Goal: Task Accomplishment & Management: Use online tool/utility

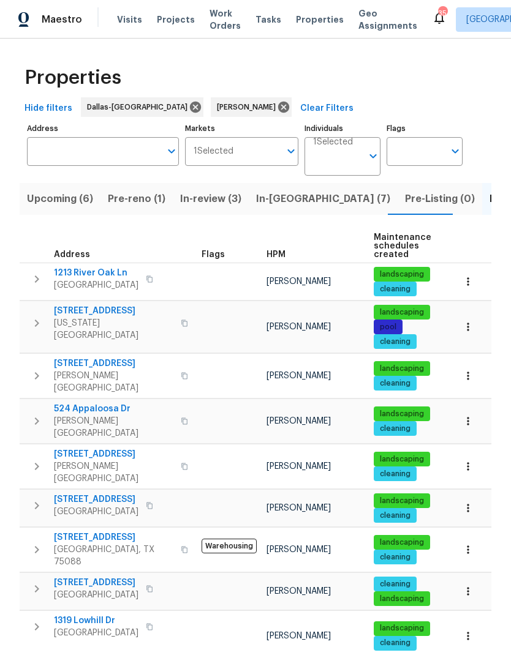
click at [148, 198] on span "Pre-reno (1)" at bounding box center [137, 198] width 58 height 17
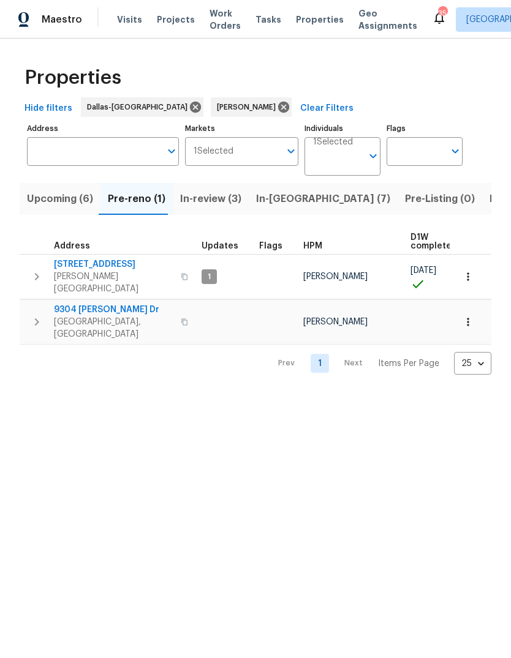
click at [99, 304] on span "9304 Kessler Dr" at bounding box center [113, 310] width 119 height 12
click at [105, 304] on span "9304 Kessler Dr" at bounding box center [113, 310] width 119 height 12
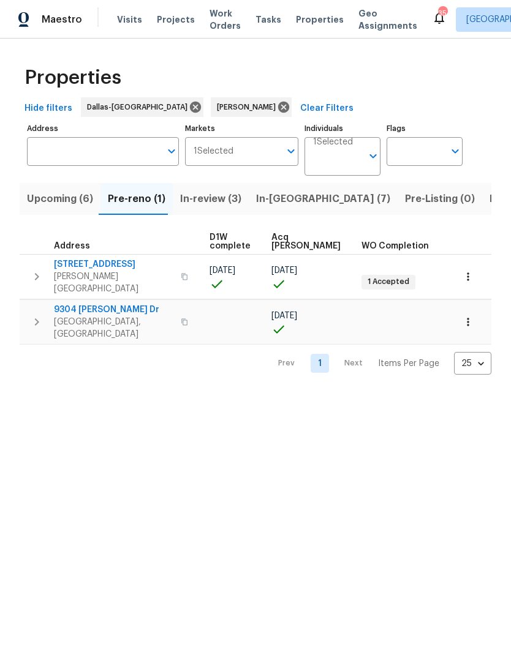
scroll to position [0, 200]
click at [472, 316] on icon "button" at bounding box center [468, 322] width 12 height 12
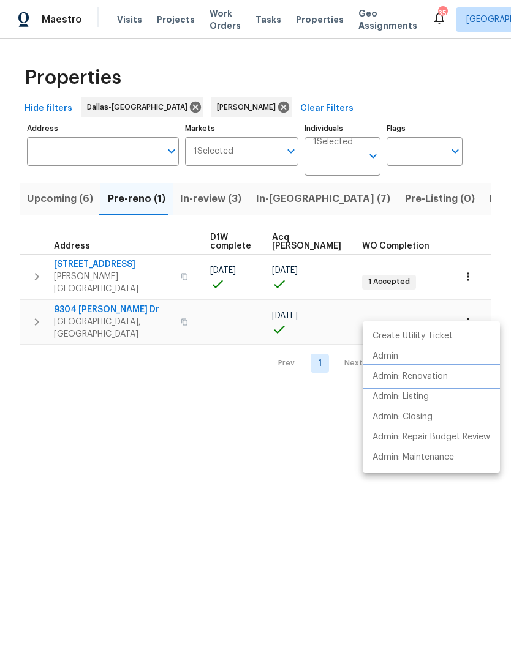
click at [446, 378] on p "Admin: Renovation" at bounding box center [409, 377] width 75 height 13
click at [57, 207] on div at bounding box center [255, 329] width 511 height 658
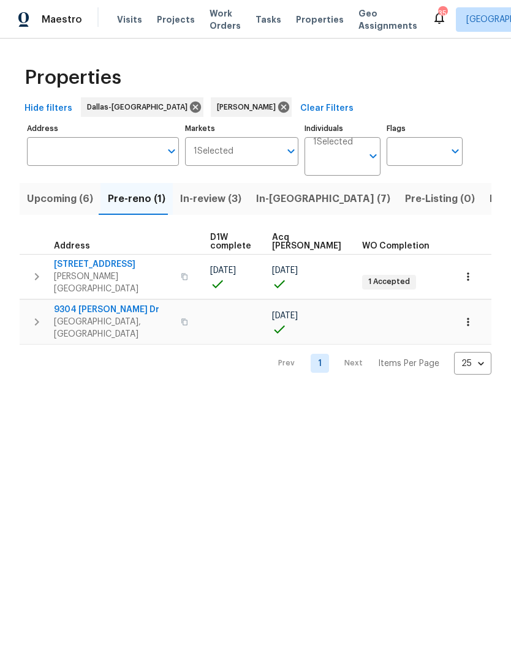
click at [64, 195] on span "Upcoming (6)" at bounding box center [60, 198] width 66 height 17
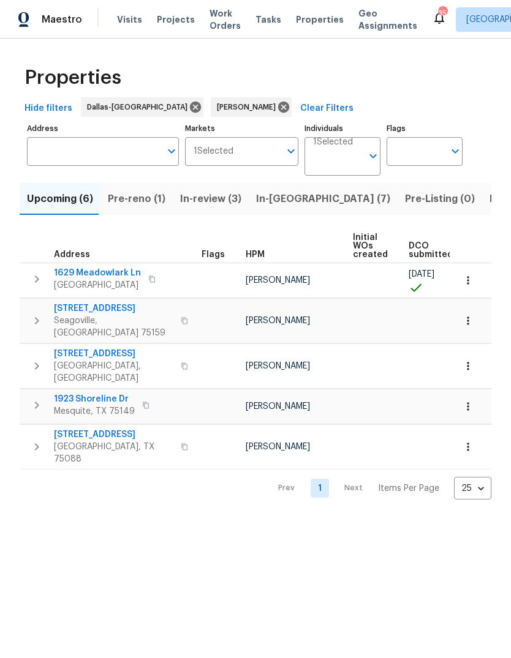
click at [478, 286] on button "button" at bounding box center [467, 280] width 27 height 27
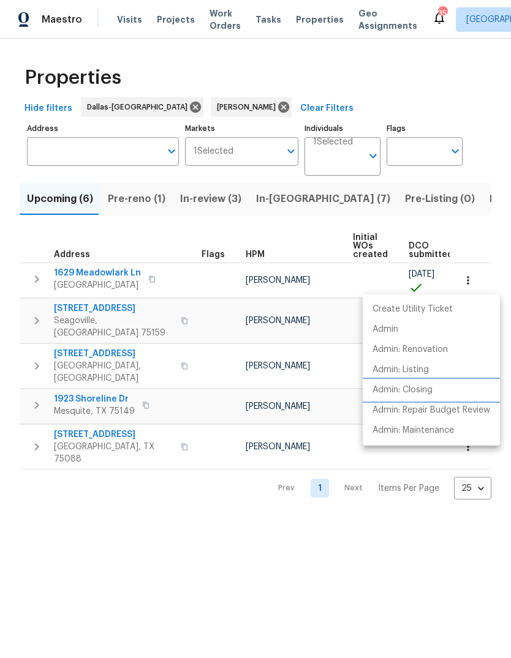
click at [437, 390] on li "Admin: Closing" at bounding box center [431, 390] width 137 height 20
click at [309, 282] on div at bounding box center [255, 329] width 511 height 658
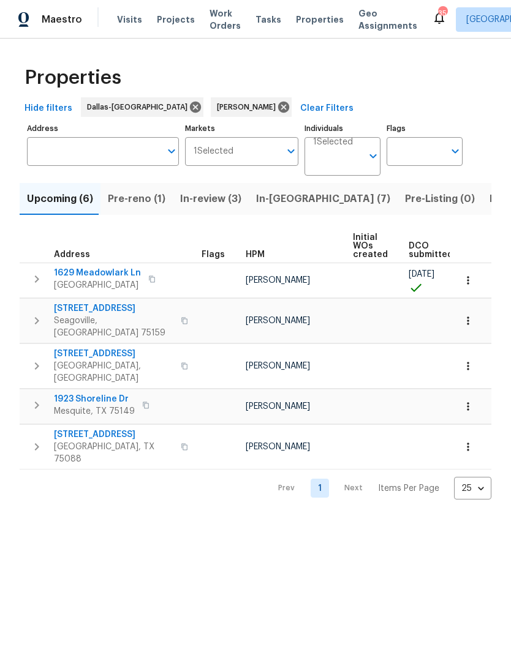
click at [101, 273] on span "1629 Meadowlark Ln" at bounding box center [97, 273] width 87 height 12
click at [146, 198] on span "Pre-reno (1)" at bounding box center [137, 198] width 58 height 17
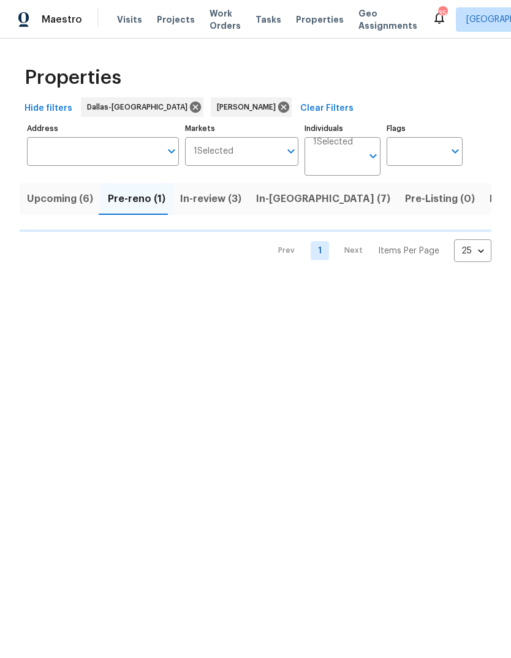
click at [279, 205] on span "In-reno (7)" at bounding box center [323, 198] width 134 height 17
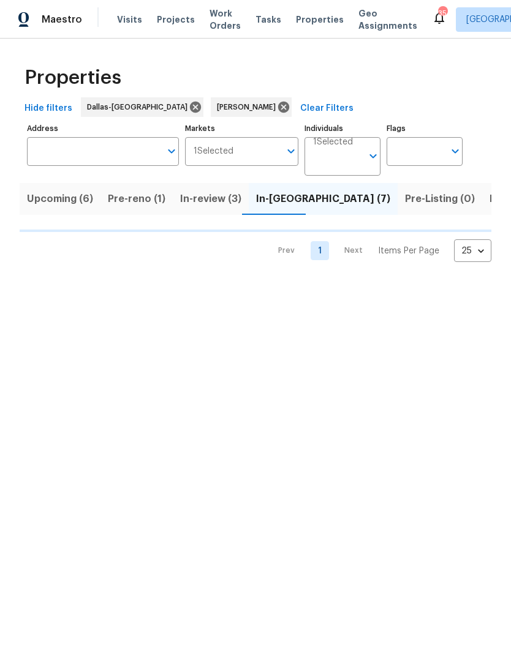
click at [130, 194] on span "Pre-reno (1)" at bounding box center [137, 198] width 58 height 17
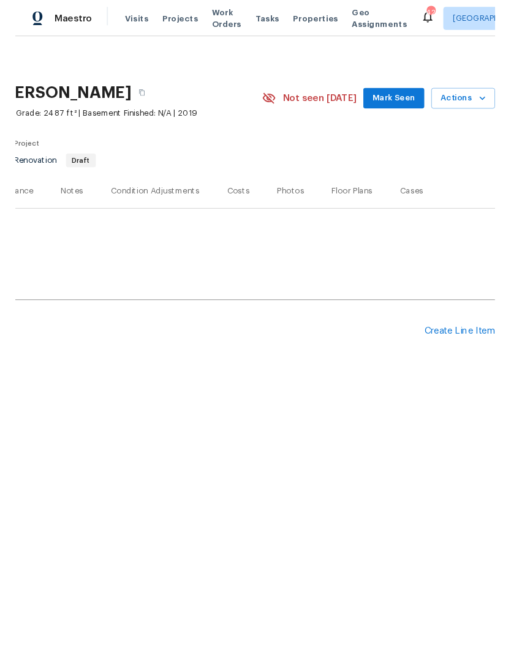
scroll to position [0, 181]
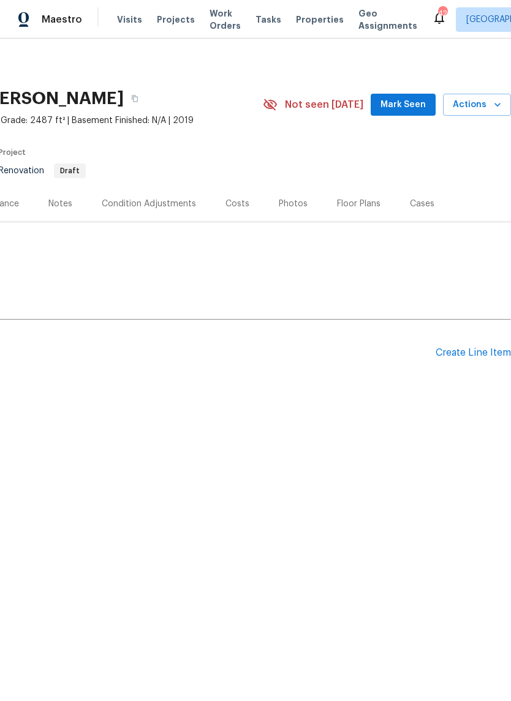
click at [481, 348] on div "Create Line Item" at bounding box center [472, 353] width 75 height 12
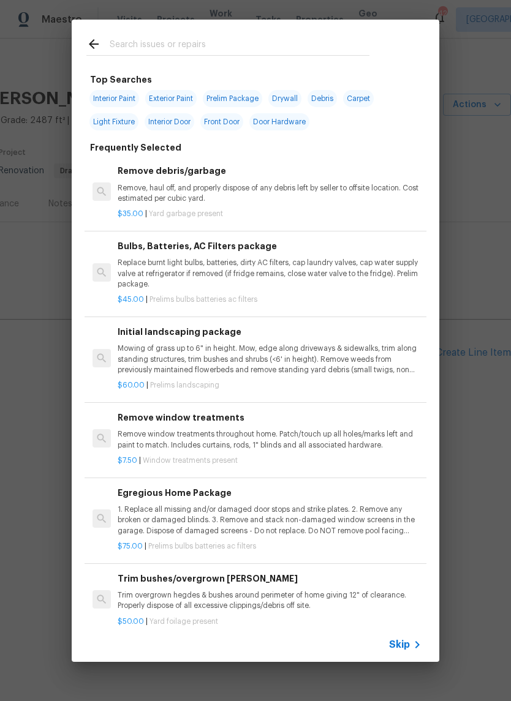
click at [238, 45] on input "text" at bounding box center [240, 46] width 260 height 18
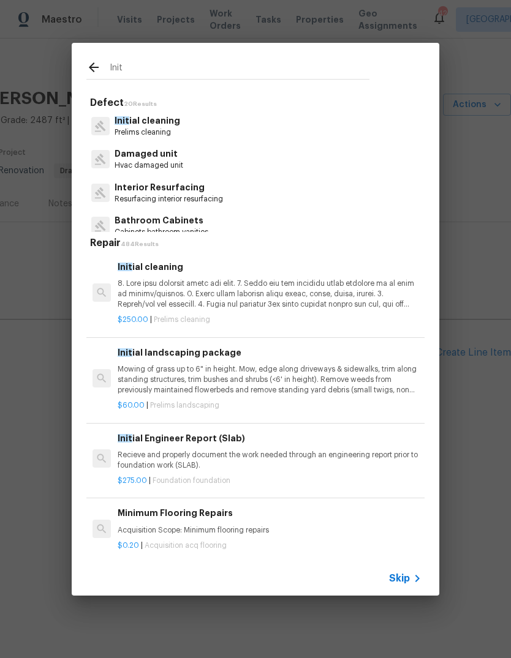
type input "Init"
click at [216, 127] on div "Init ial cleaning Prelims cleaning" at bounding box center [255, 126] width 338 height 33
click at [222, 128] on div "Init ial cleaning Prelims cleaning" at bounding box center [255, 126] width 338 height 33
click at [155, 129] on p "Prelims cleaning" at bounding box center [148, 132] width 66 height 10
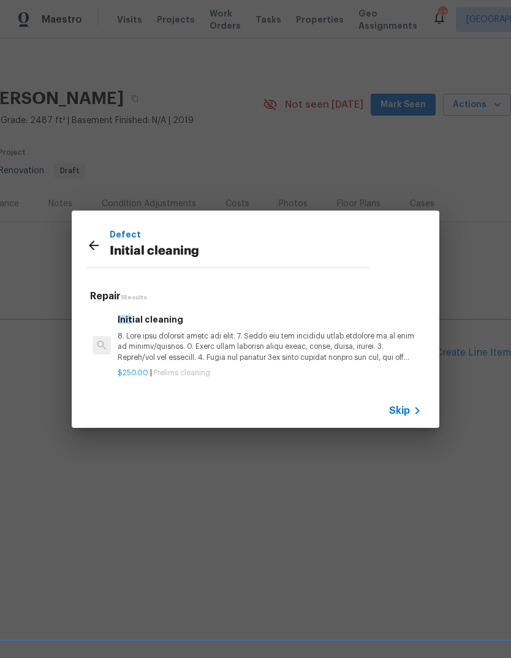
click at [344, 349] on p at bounding box center [270, 346] width 304 height 31
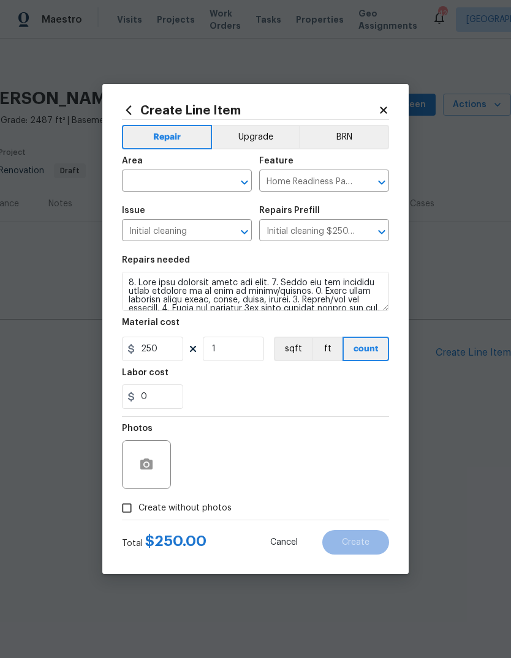
click at [180, 176] on input "text" at bounding box center [170, 182] width 96 height 19
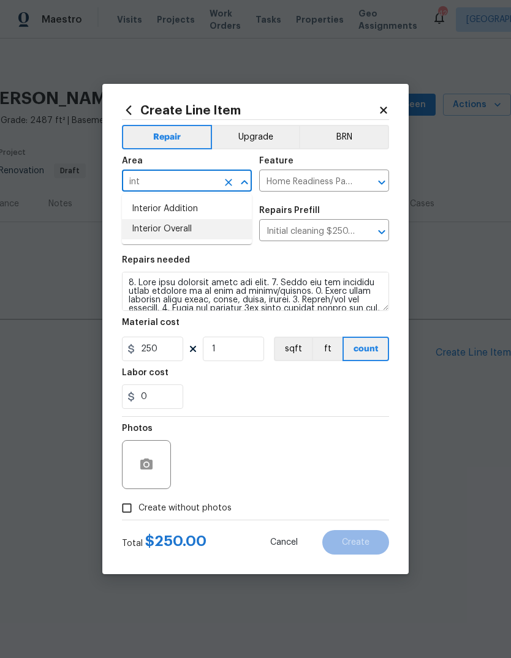
click at [202, 230] on li "Interior Overall" at bounding box center [187, 229] width 130 height 20
type input "Interior Overall"
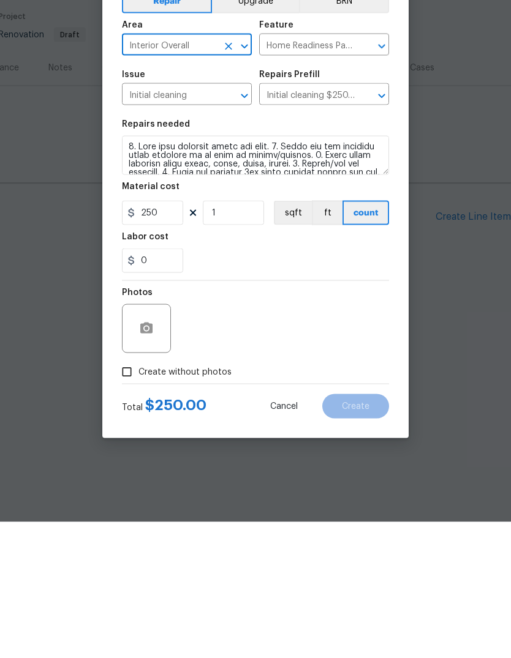
click at [204, 502] on span "Create without photos" at bounding box center [184, 508] width 93 height 13
click at [138, 497] on input "Create without photos" at bounding box center [126, 508] width 23 height 23
checkbox input "true"
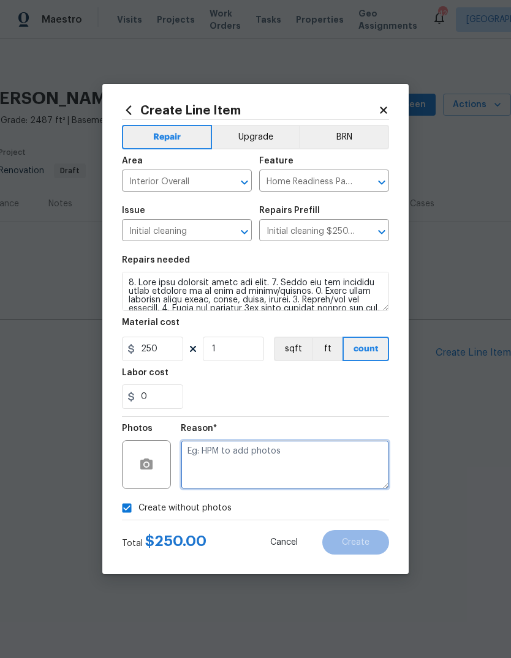
click at [280, 465] on textarea at bounding box center [285, 464] width 208 height 49
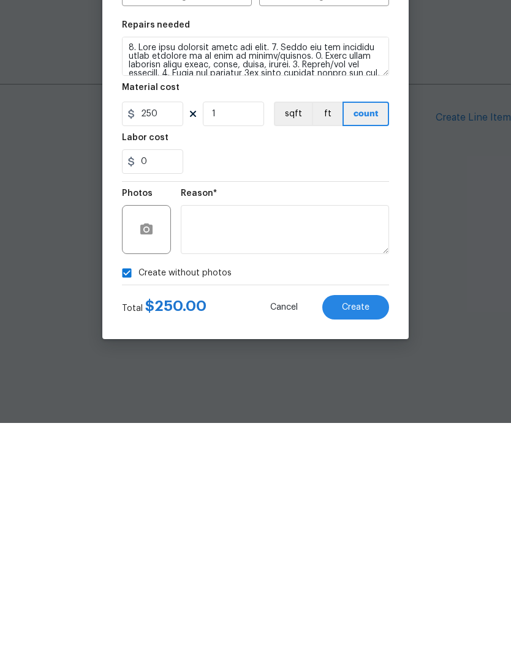
click at [369, 530] on button "Create" at bounding box center [355, 542] width 67 height 24
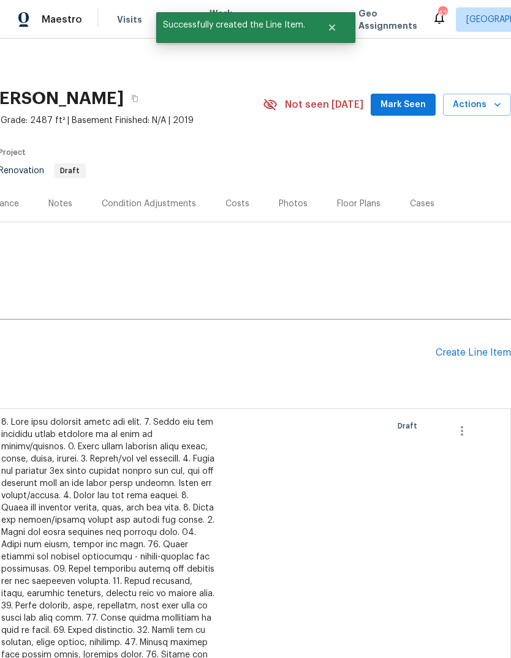
click at [468, 358] on div "Create Line Item" at bounding box center [472, 353] width 75 height 12
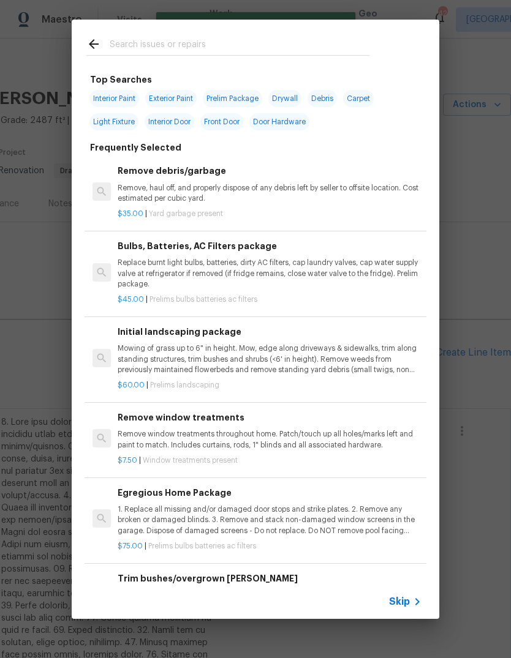
click at [250, 42] on input "text" at bounding box center [240, 46] width 260 height 18
type input "Steam"
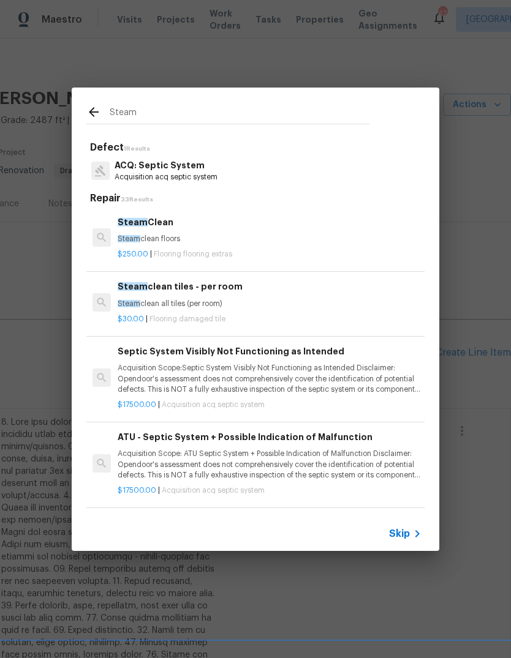
click at [246, 240] on p "Steam clean floors" at bounding box center [270, 239] width 304 height 10
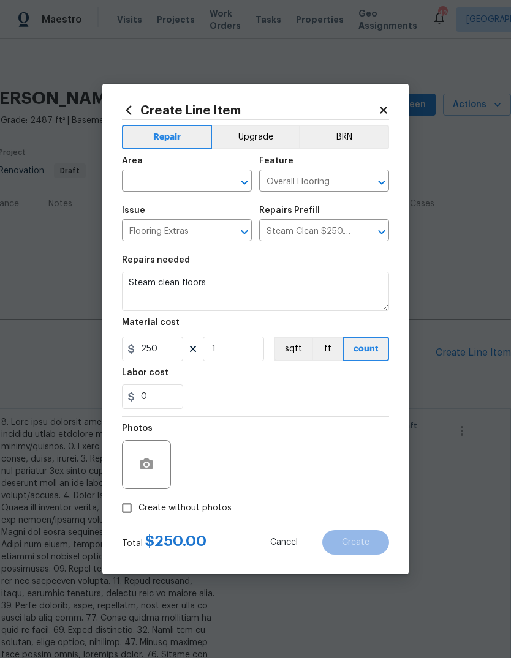
click at [185, 181] on input "text" at bounding box center [170, 182] width 96 height 19
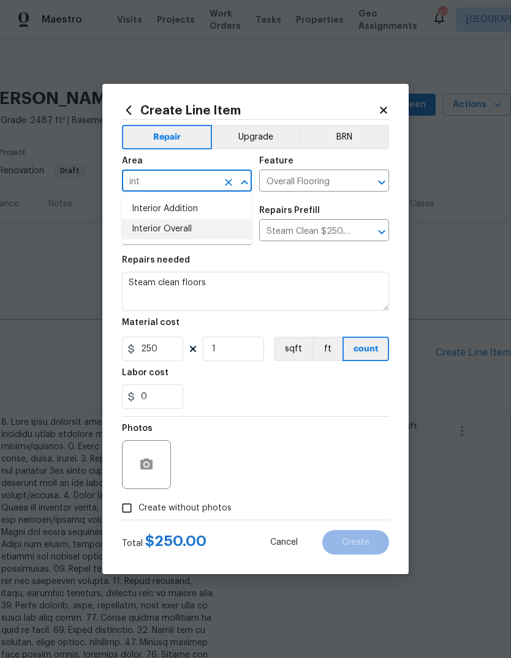
click at [199, 231] on li "Interior Overall" at bounding box center [187, 229] width 130 height 20
type input "Interior Overall"
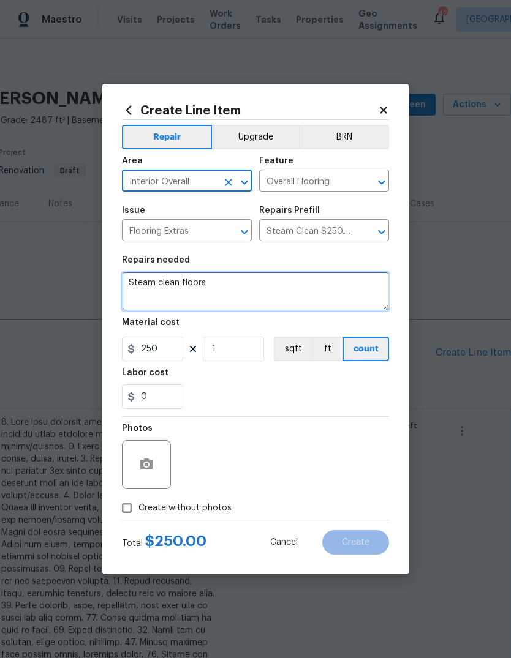
click at [263, 285] on textarea "Steam clean floors" at bounding box center [255, 291] width 267 height 39
type textarea "S"
type textarea "Remove stains and clean carpet"
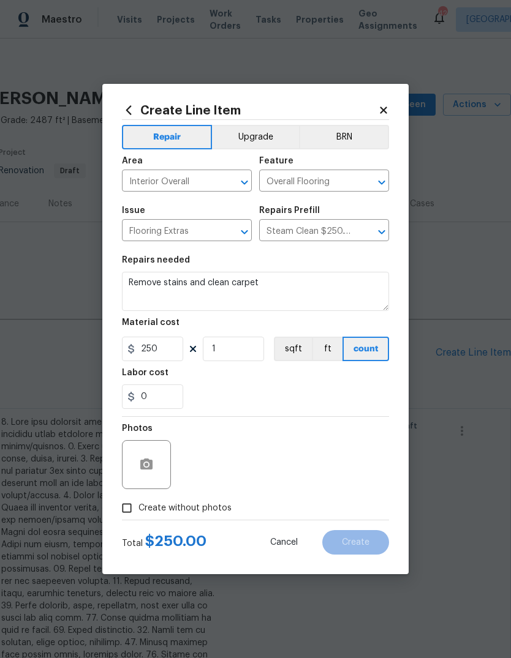
click at [243, 391] on div "0" at bounding box center [255, 397] width 267 height 24
click at [156, 471] on button "button" at bounding box center [146, 464] width 29 height 29
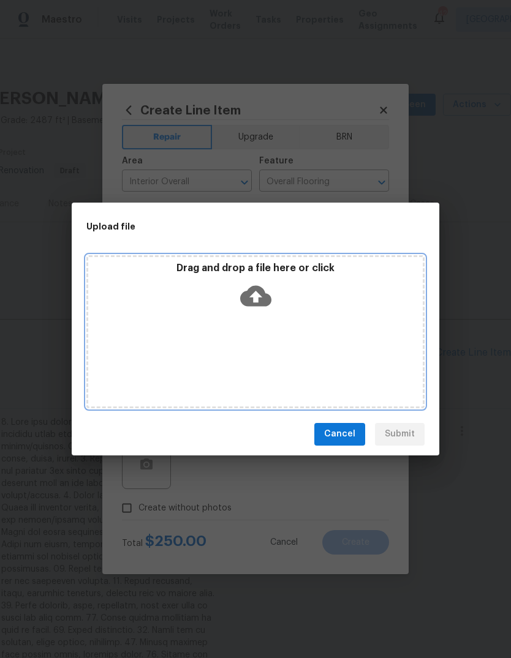
click at [261, 300] on icon at bounding box center [255, 295] width 31 height 21
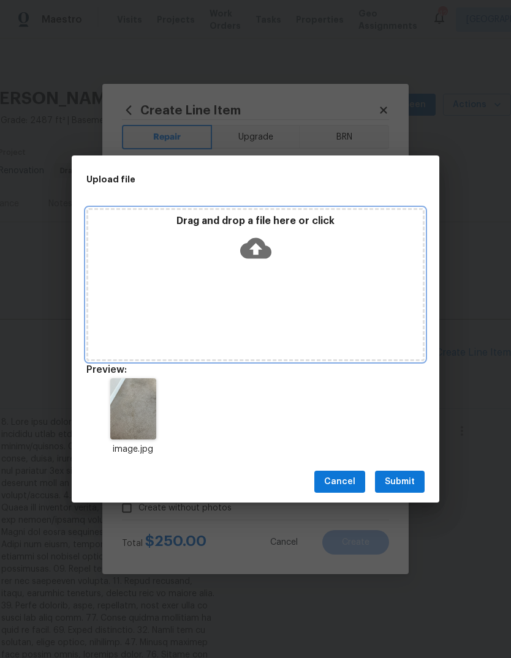
click at [261, 252] on icon at bounding box center [255, 248] width 31 height 21
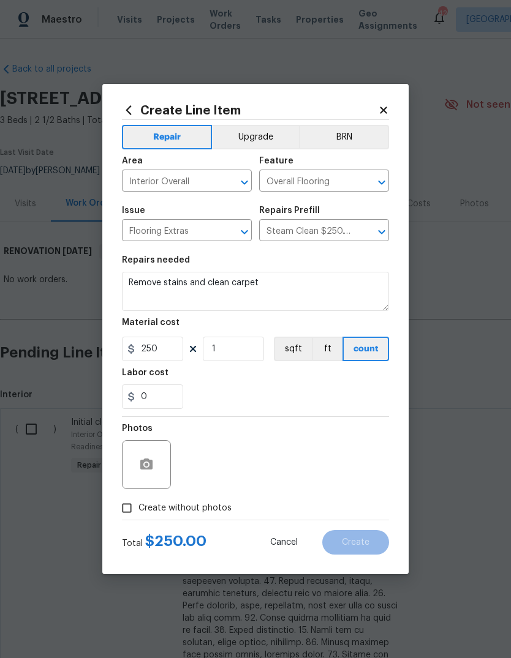
scroll to position [0, 181]
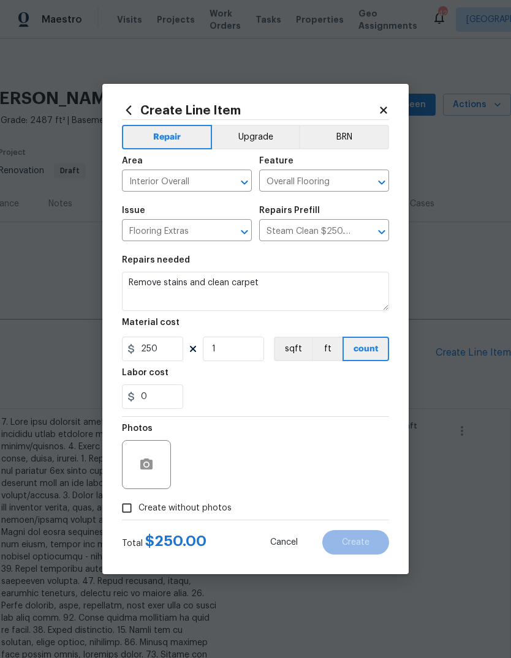
click at [127, 511] on input "Create without photos" at bounding box center [126, 508] width 23 height 23
checkbox input "true"
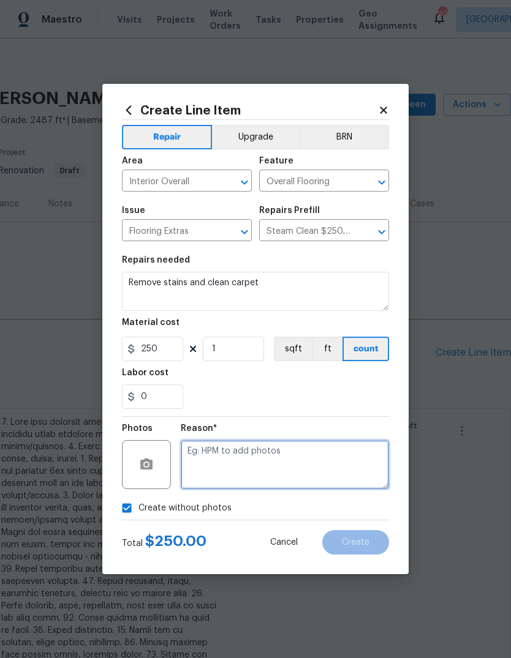
click at [274, 467] on textarea at bounding box center [285, 464] width 208 height 49
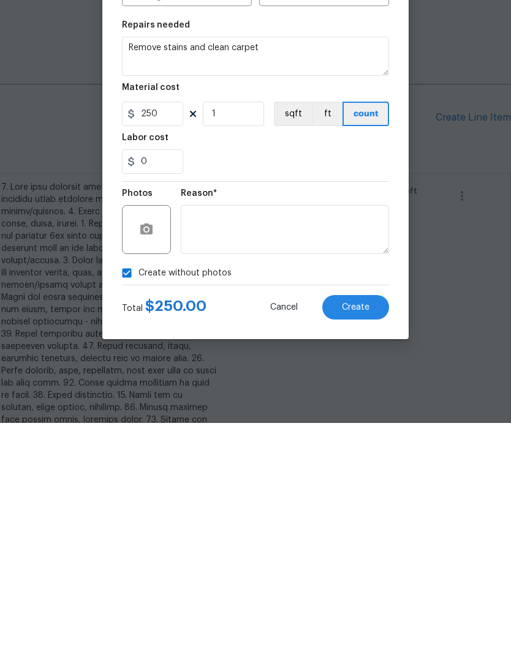
click at [369, 538] on span "Create" at bounding box center [356, 542] width 28 height 9
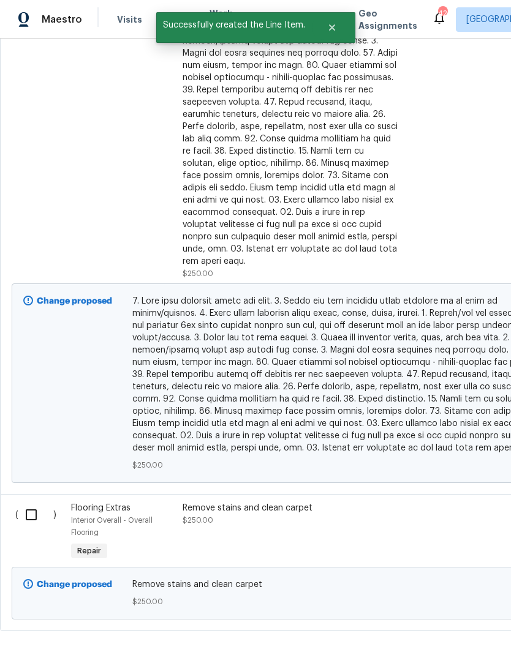
scroll to position [479, 0]
click at [273, 513] on div "Remove stains and clean carpet $250.00" at bounding box center [290, 515] width 216 height 24
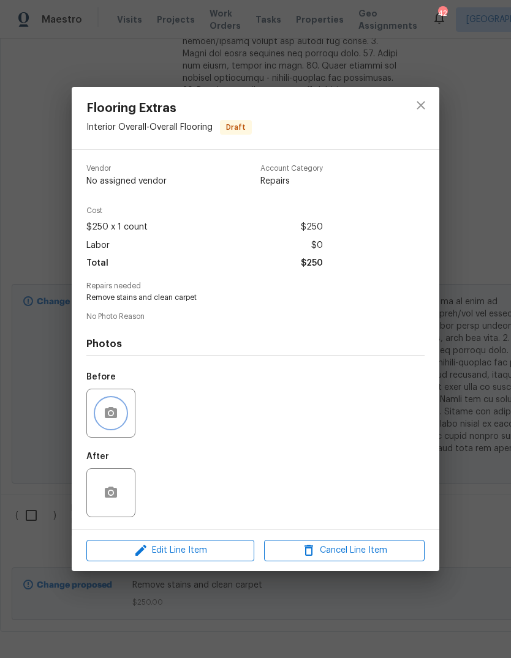
click at [120, 415] on button "button" at bounding box center [110, 413] width 29 height 29
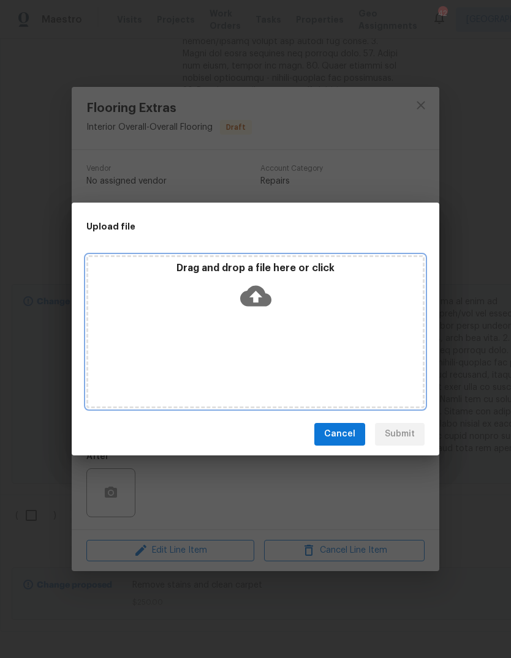
click at [259, 306] on icon at bounding box center [255, 295] width 31 height 21
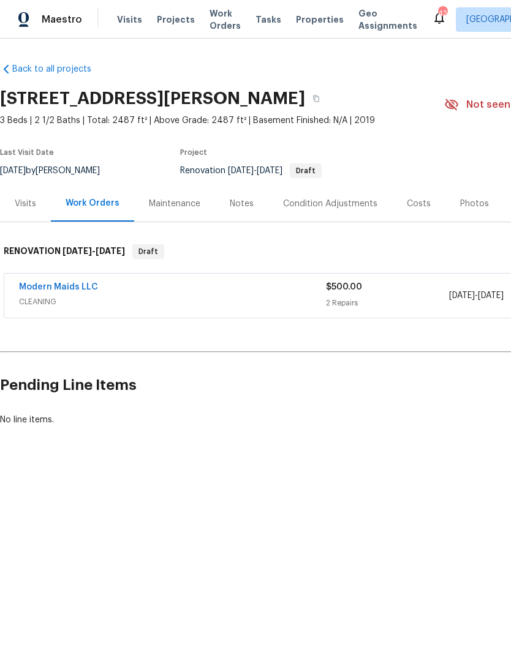
click at [128, 20] on span "Visits" at bounding box center [129, 19] width 25 height 12
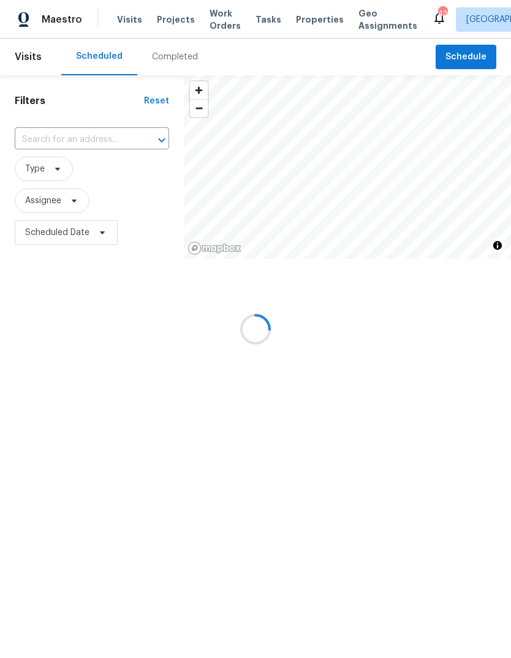
click at [92, 142] on div at bounding box center [255, 329] width 511 height 658
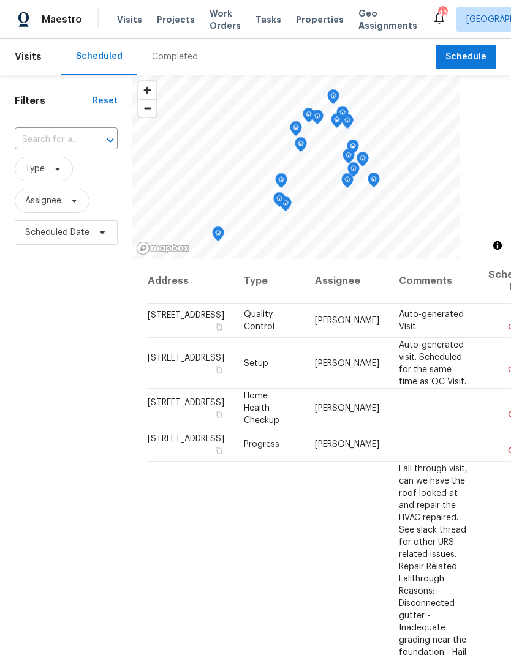
click at [105, 134] on icon "Open" at bounding box center [110, 140] width 15 height 15
type input "9304 kess"
click at [73, 178] on li "[STREET_ADDRESS][PERSON_NAME]" at bounding box center [65, 174] width 102 height 33
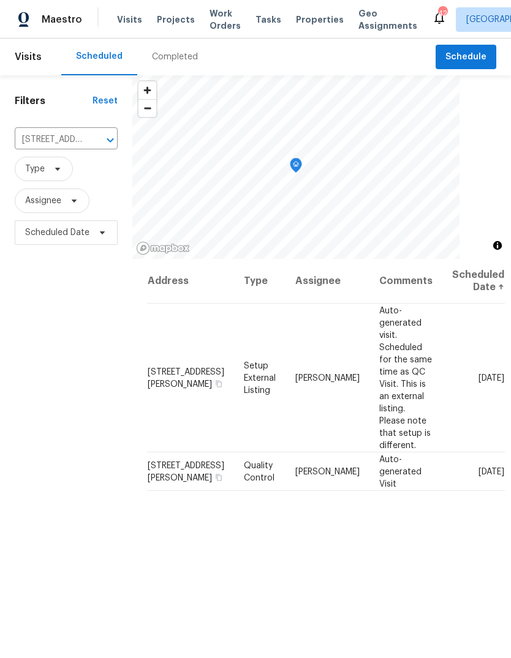
click at [0, 0] on icon at bounding box center [0, 0] width 0 height 0
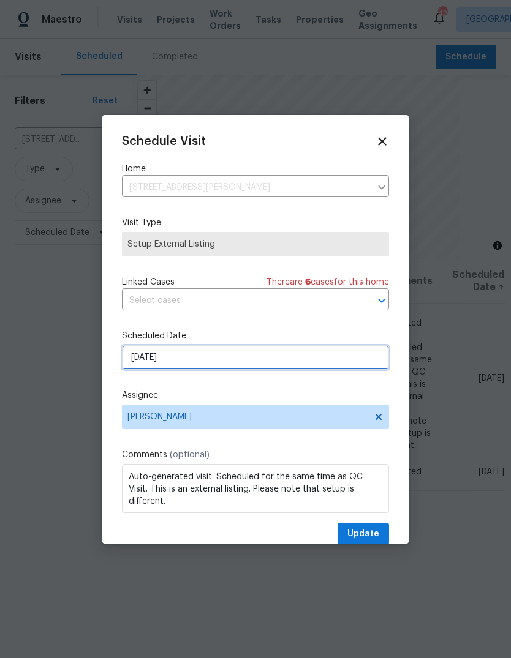
click at [277, 356] on input "10/6/2025" at bounding box center [255, 357] width 267 height 24
select select "9"
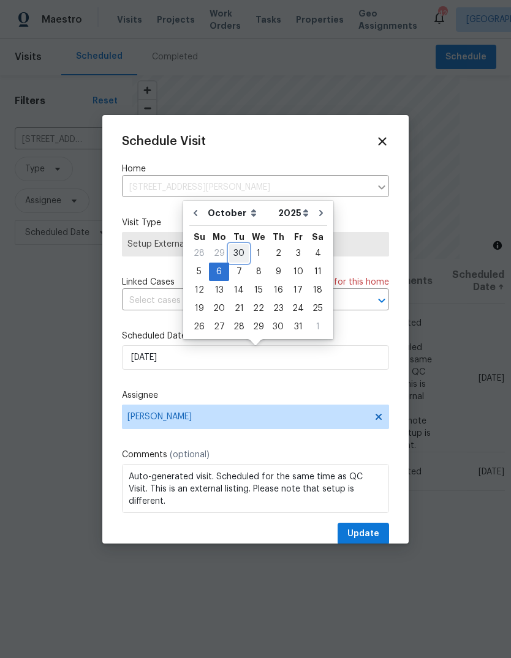
click at [240, 254] on div "30" at bounding box center [239, 253] width 20 height 17
type input "9/30/2025"
select select "8"
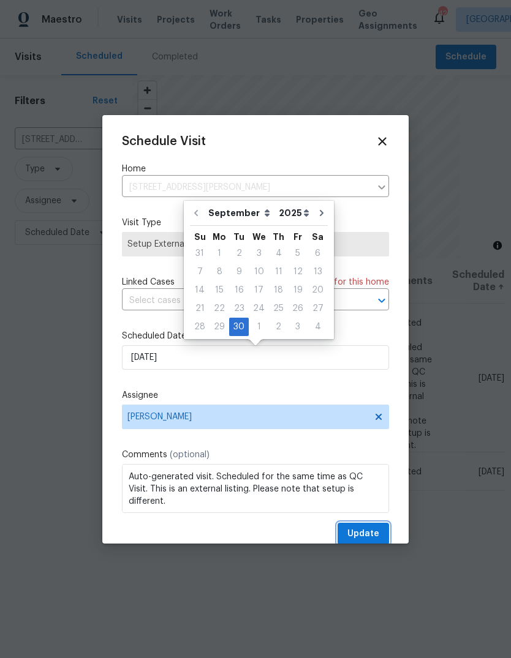
click at [366, 534] on span "Update" at bounding box center [363, 534] width 32 height 15
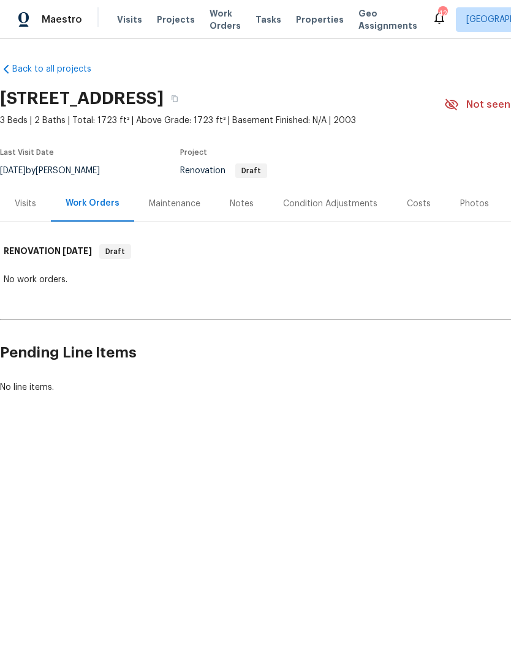
click at [411, 201] on div "Costs" at bounding box center [419, 204] width 24 height 12
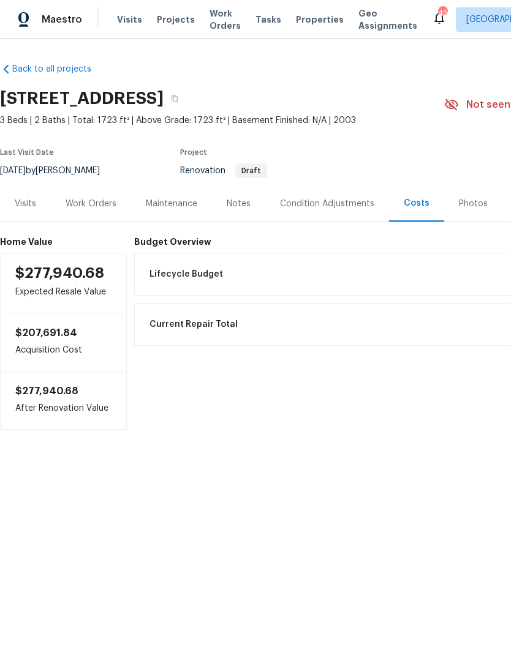
click at [26, 203] on div "Visits" at bounding box center [25, 204] width 21 height 12
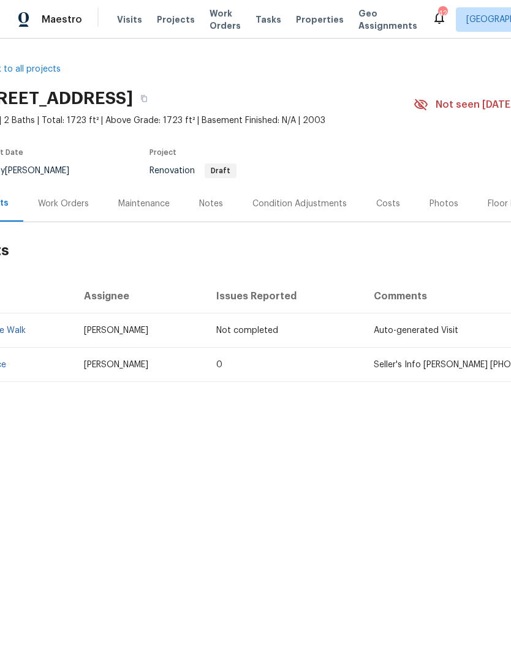
scroll to position [0, 53]
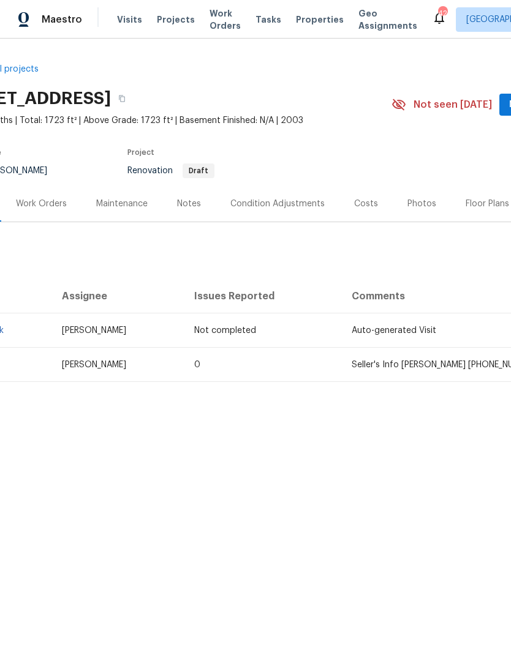
click at [293, 205] on div "Condition Adjustments" at bounding box center [277, 204] width 94 height 12
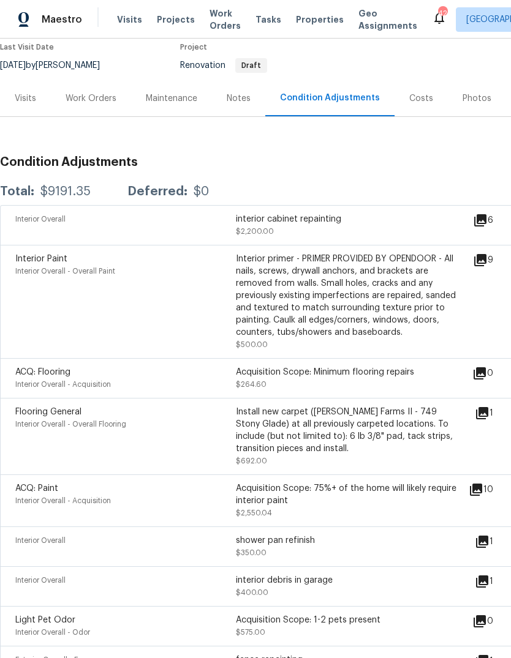
scroll to position [105, 0]
click at [418, 93] on div "Costs" at bounding box center [421, 99] width 24 height 12
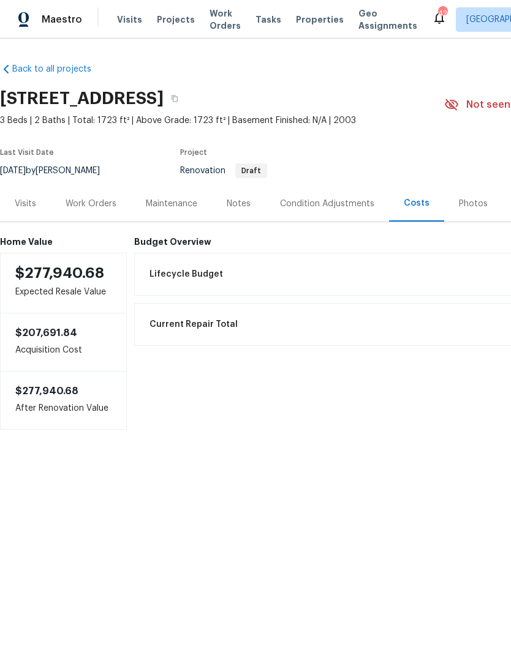
click at [126, 15] on span "Visits" at bounding box center [129, 19] width 25 height 12
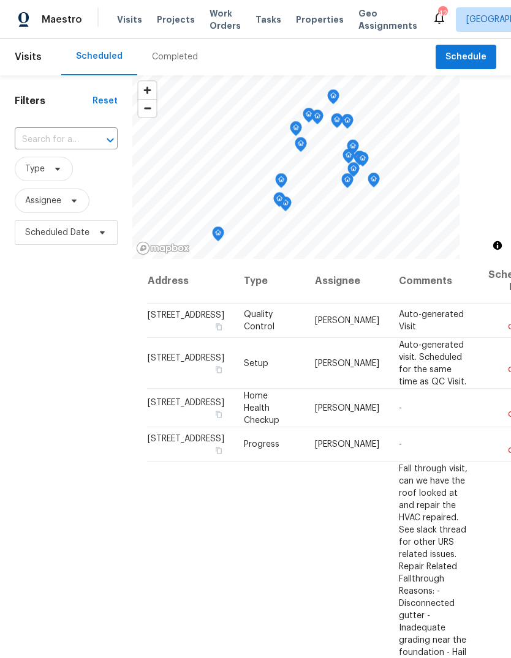
click at [184, 59] on div "Completed" at bounding box center [175, 57] width 46 height 12
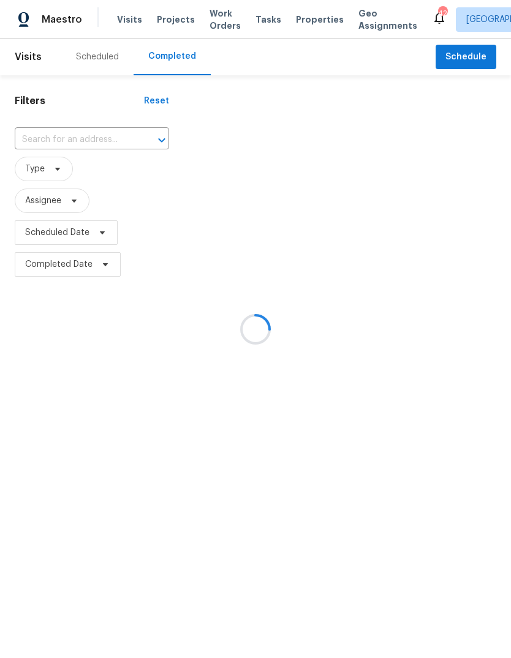
click at [91, 136] on div at bounding box center [255, 329] width 511 height 658
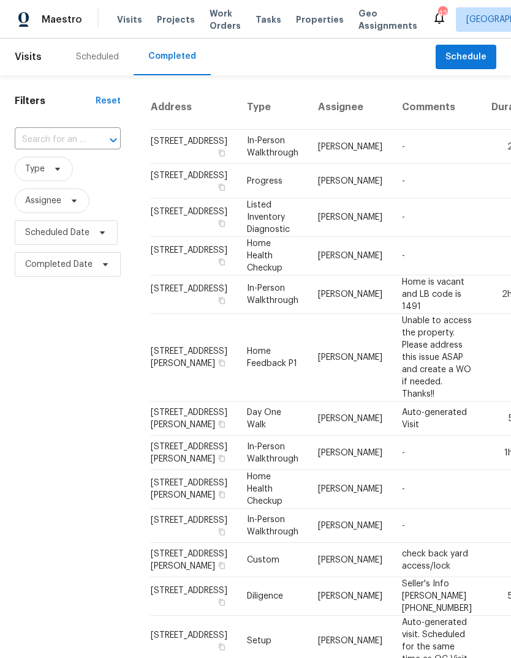
click at [66, 137] on input "text" at bounding box center [51, 139] width 72 height 19
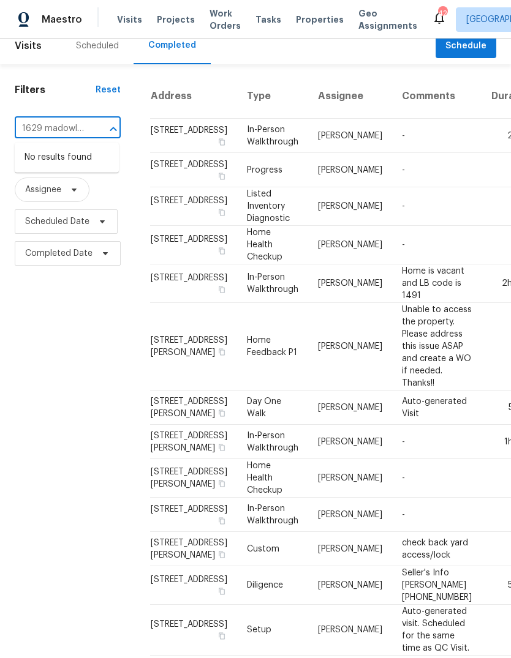
scroll to position [12, 0]
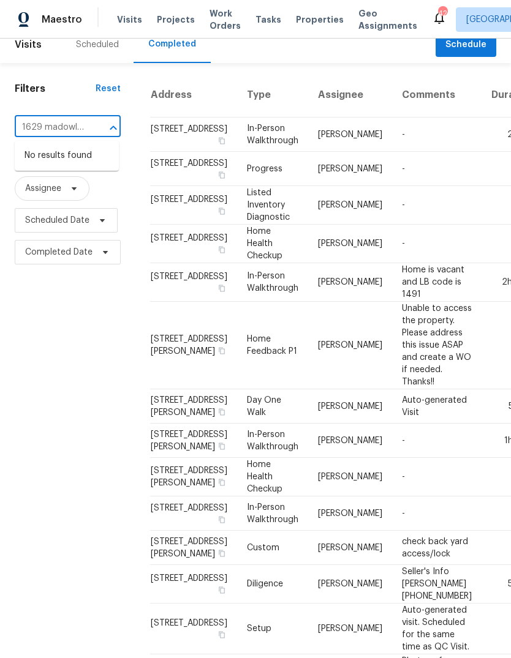
click at [31, 129] on input "1629 madowlark" at bounding box center [51, 127] width 72 height 19
click at [85, 122] on input "madowlark" at bounding box center [51, 127] width 72 height 19
click at [92, 130] on div at bounding box center [105, 127] width 32 height 17
click at [84, 130] on input "madowlark" at bounding box center [51, 127] width 72 height 19
type input "m"
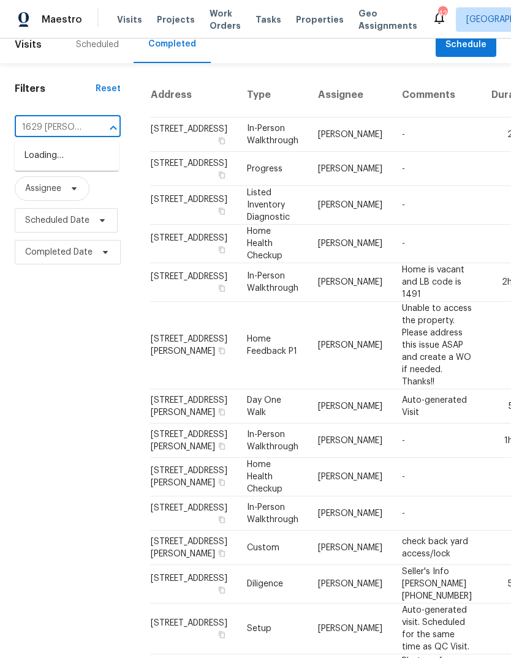
type input "1629 meado"
click at [71, 160] on li "[STREET_ADDRESS]" at bounding box center [67, 156] width 104 height 20
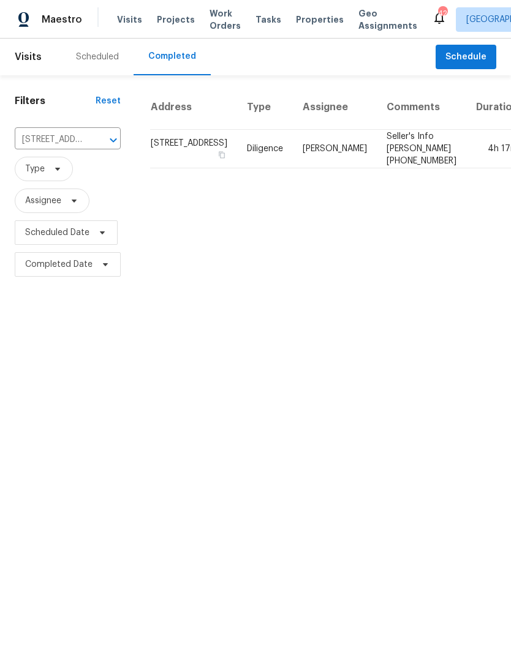
click at [237, 162] on td "Diligence" at bounding box center [265, 149] width 56 height 39
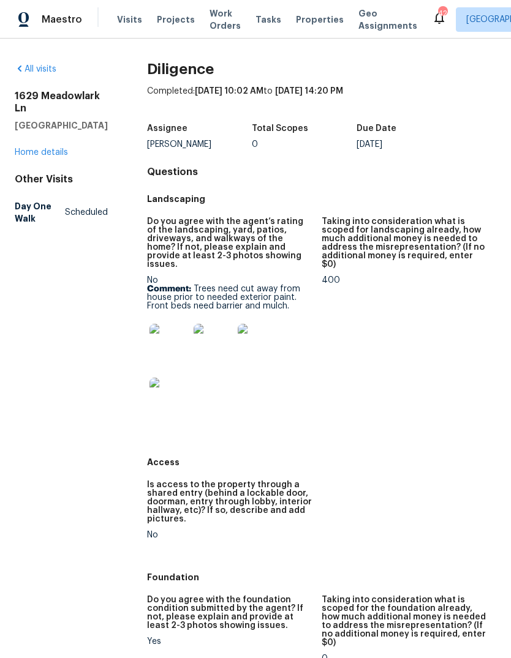
click at [59, 156] on link "Home details" at bounding box center [41, 152] width 53 height 9
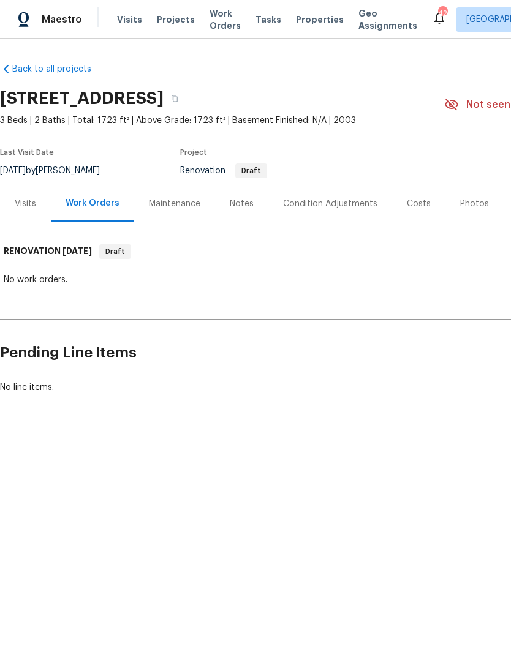
click at [347, 202] on div "Condition Adjustments" at bounding box center [330, 204] width 94 height 12
